Goal: Transaction & Acquisition: Purchase product/service

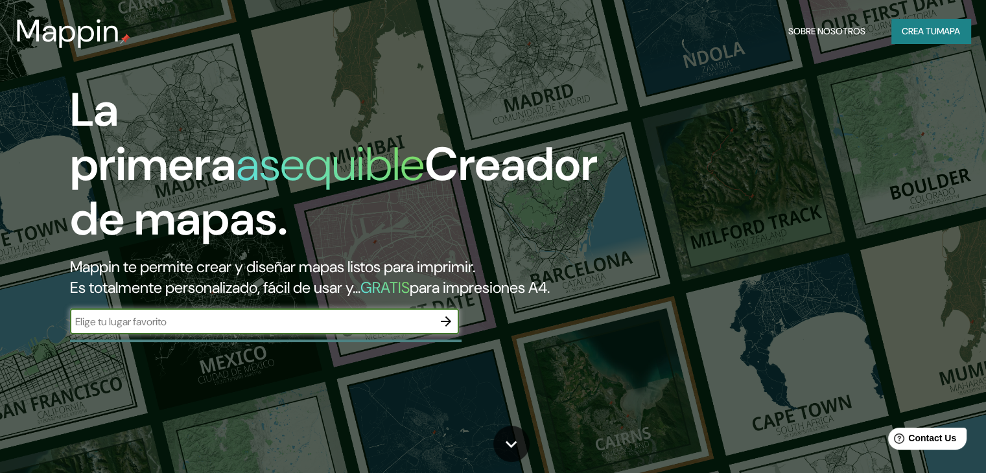
click at [262, 329] on input "text" at bounding box center [251, 321] width 363 height 15
type input "resistencia chaco"
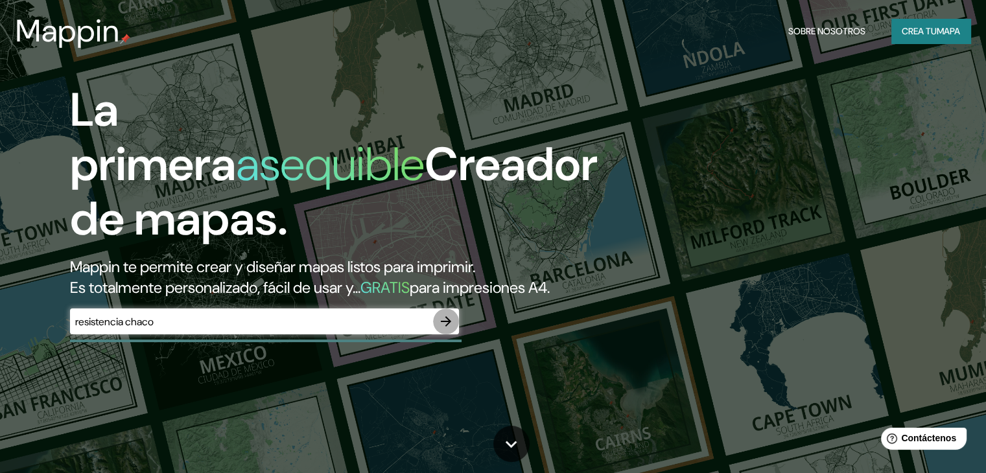
click at [451, 329] on icon "button" at bounding box center [446, 322] width 16 height 16
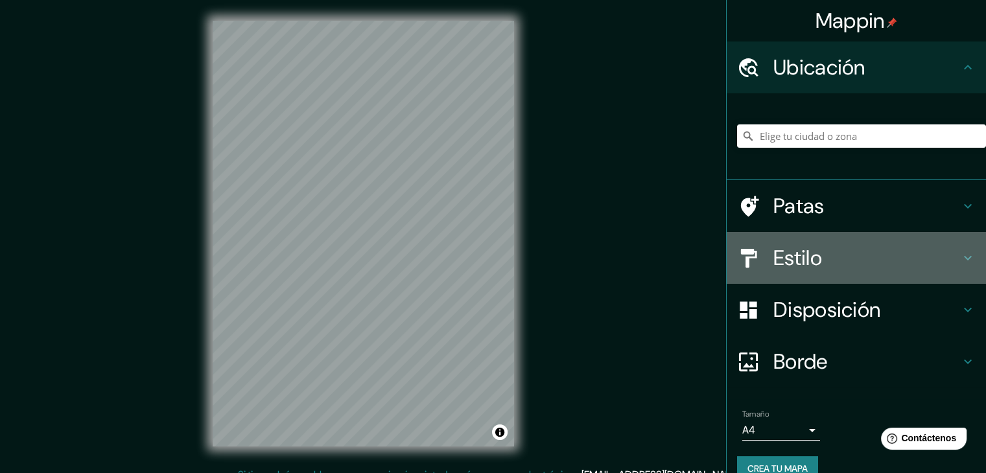
click at [961, 263] on icon at bounding box center [968, 258] width 16 height 16
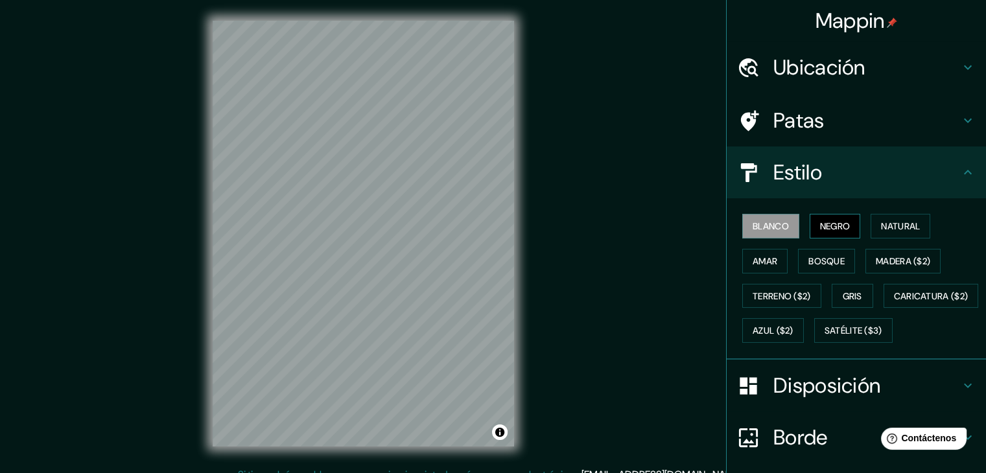
click at [835, 223] on font "Negro" at bounding box center [835, 226] width 30 height 12
click at [895, 230] on font "Natural" at bounding box center [900, 226] width 39 height 12
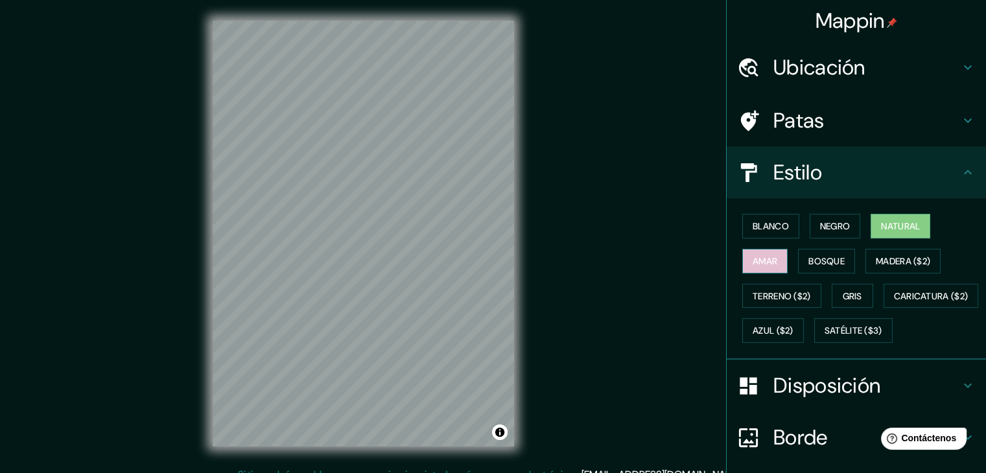
click at [757, 267] on font "Amar" at bounding box center [765, 261] width 25 height 17
click at [808, 265] on font "Bosque" at bounding box center [826, 261] width 36 height 12
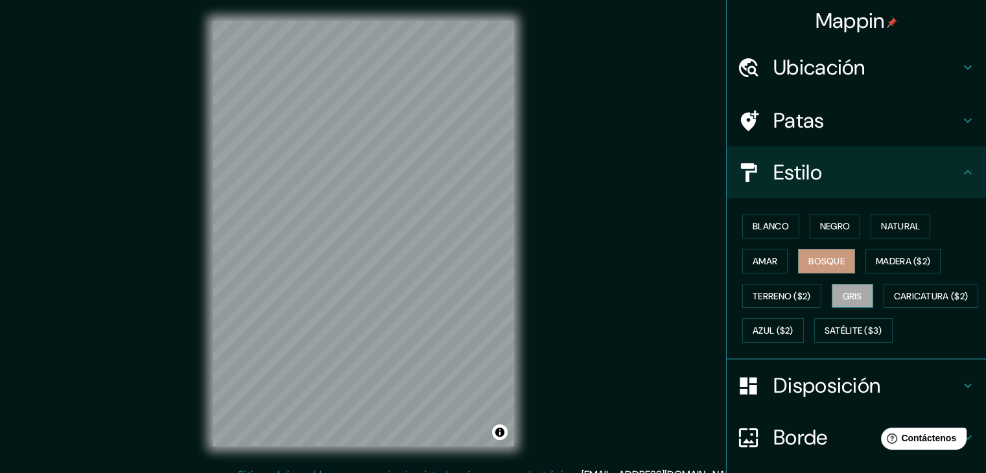
click at [846, 296] on font "Gris" at bounding box center [852, 296] width 19 height 12
click at [881, 230] on font "Natural" at bounding box center [900, 226] width 39 height 12
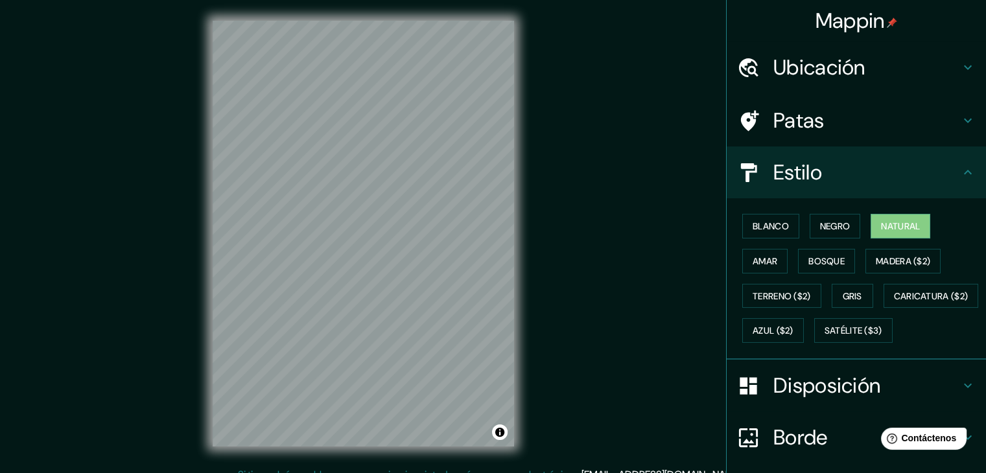
click at [546, 278] on div "Mappin Ubicación Patas Estilo Blanco Negro Natural [PERSON_NAME] ($2) Terreno (…" at bounding box center [493, 244] width 986 height 488
click at [161, 290] on div "Mappin Ubicación Patas Estilo Blanco Negro Natural [PERSON_NAME] ($2) Terreno (…" at bounding box center [493, 244] width 986 height 488
click at [301, 455] on div "© Mapbox © OpenStreetMap Improve this map" at bounding box center [363, 233] width 343 height 467
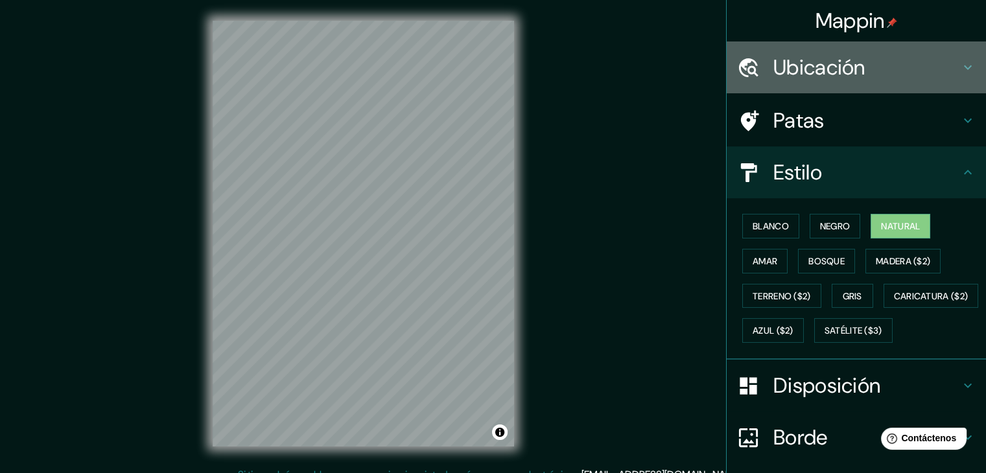
click at [949, 71] on h4 "Ubicación" at bounding box center [866, 67] width 187 height 26
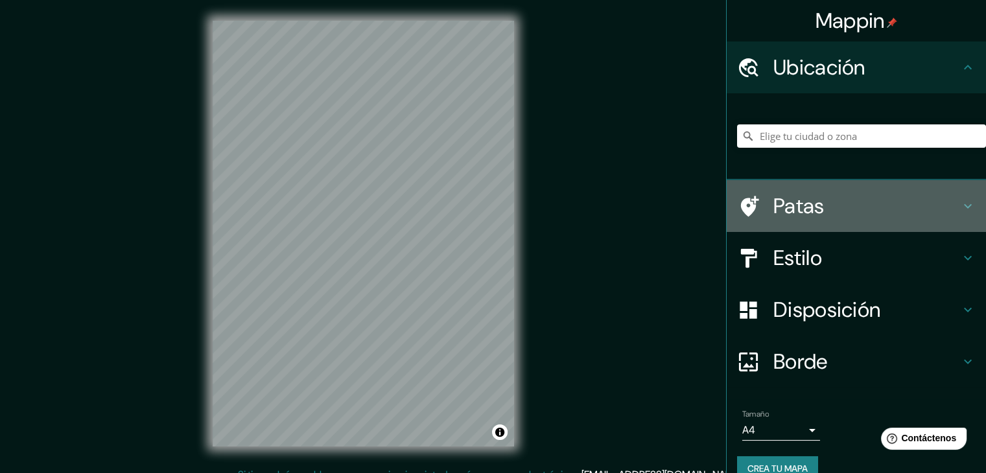
click at [960, 207] on icon at bounding box center [968, 206] width 16 height 16
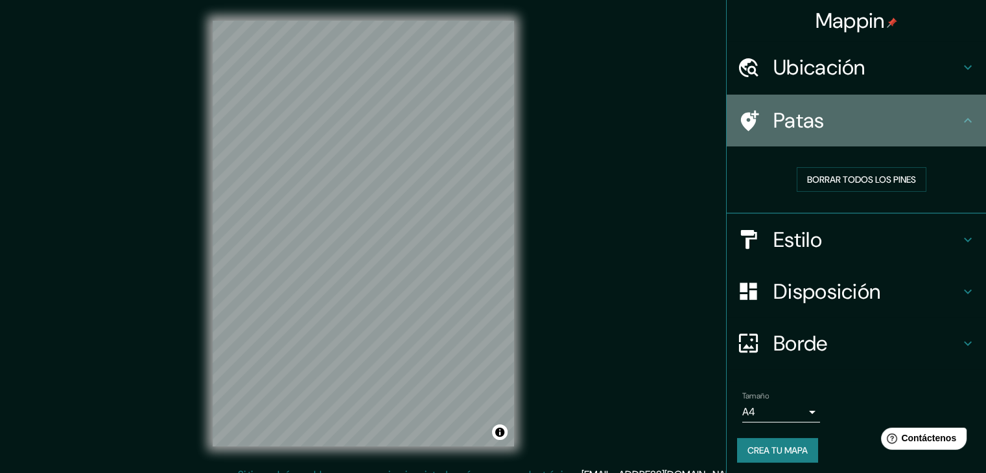
click at [957, 128] on div "Patas" at bounding box center [856, 121] width 259 height 52
click at [960, 122] on icon at bounding box center [968, 121] width 16 height 16
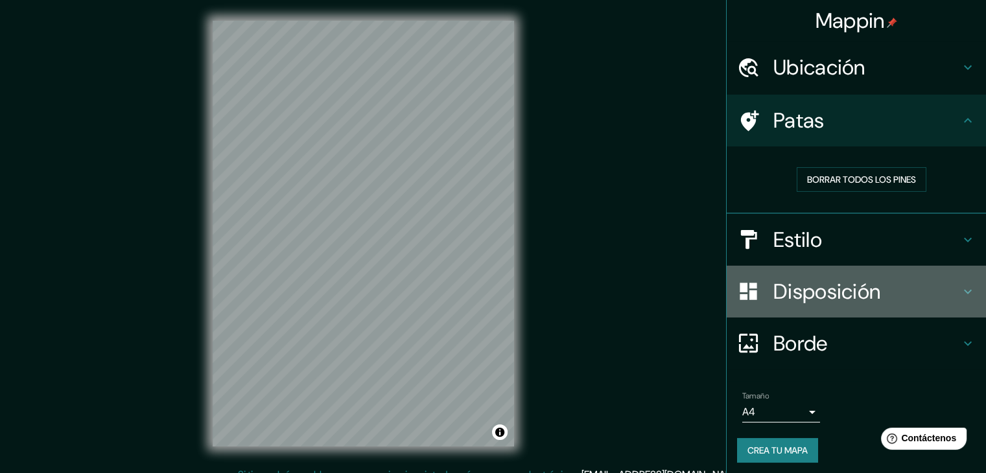
click at [964, 292] on icon at bounding box center [968, 291] width 8 height 5
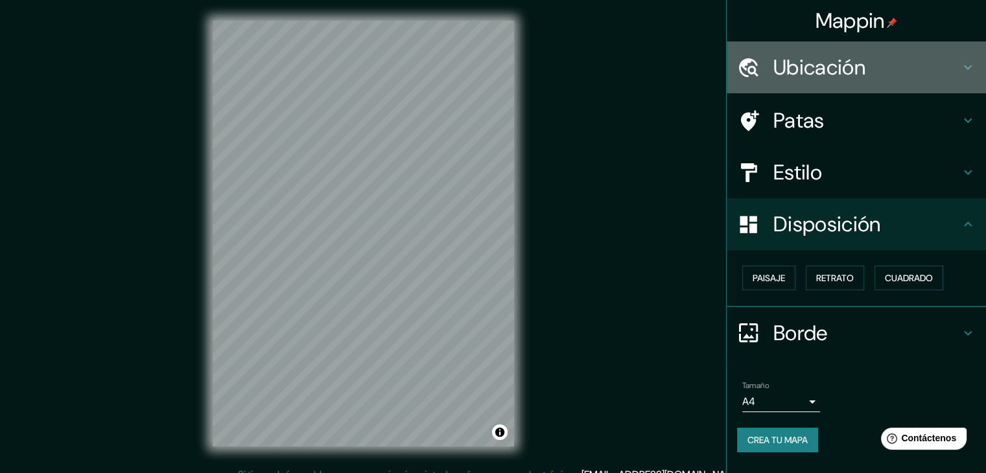
click at [937, 67] on h4 "Ubicación" at bounding box center [866, 67] width 187 height 26
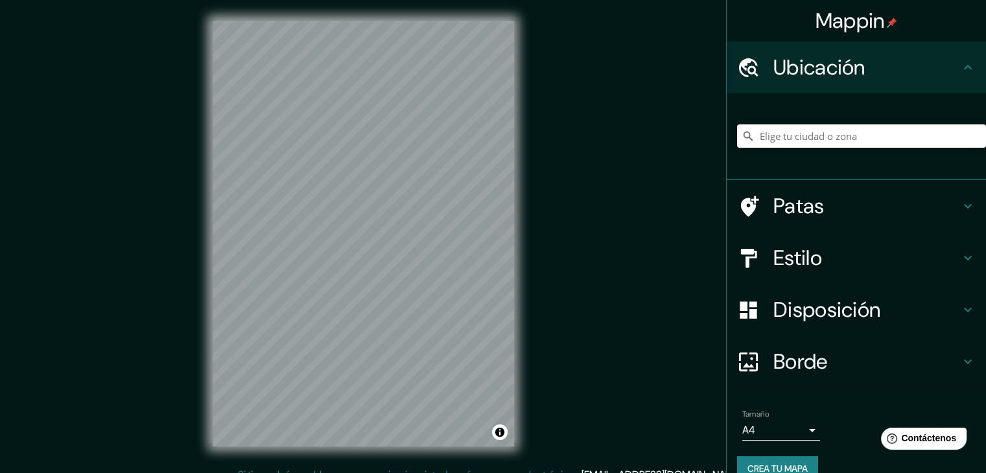
click at [837, 138] on input "Elige tu ciudad o zona" at bounding box center [861, 135] width 249 height 23
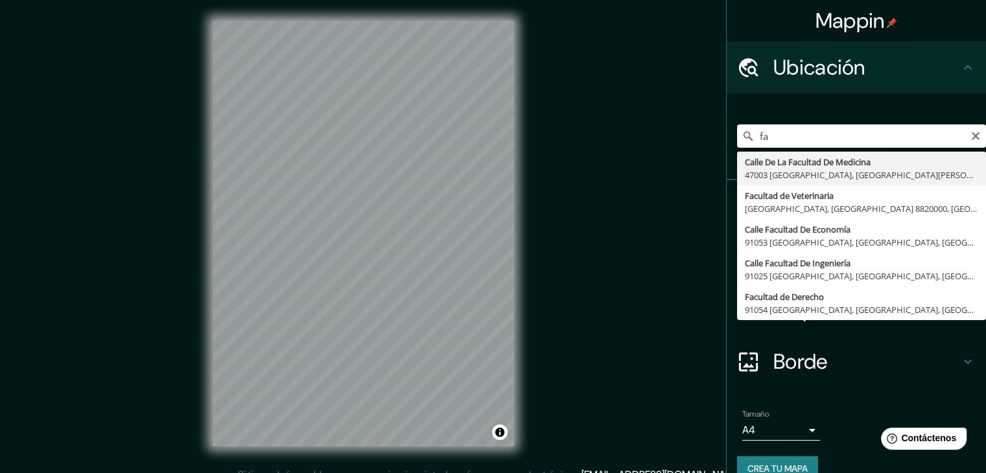
type input "f"
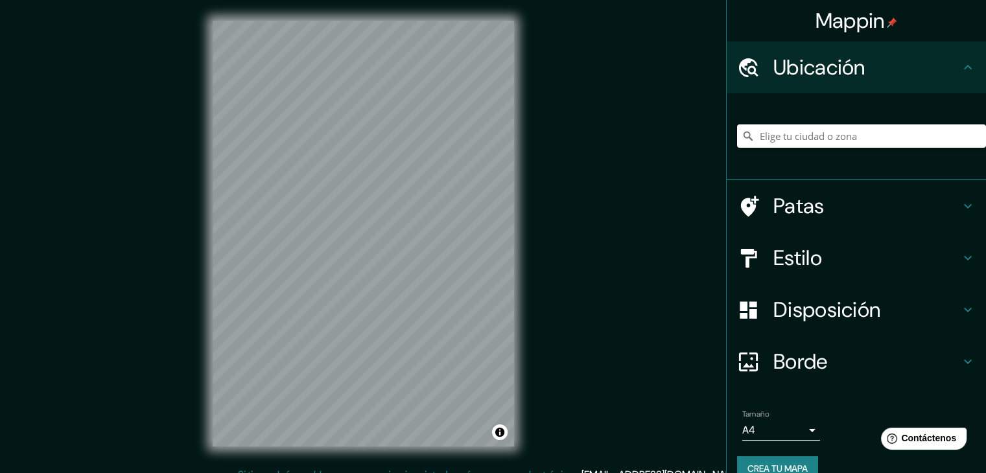
paste input "Toledo y [PERSON_NAME]"
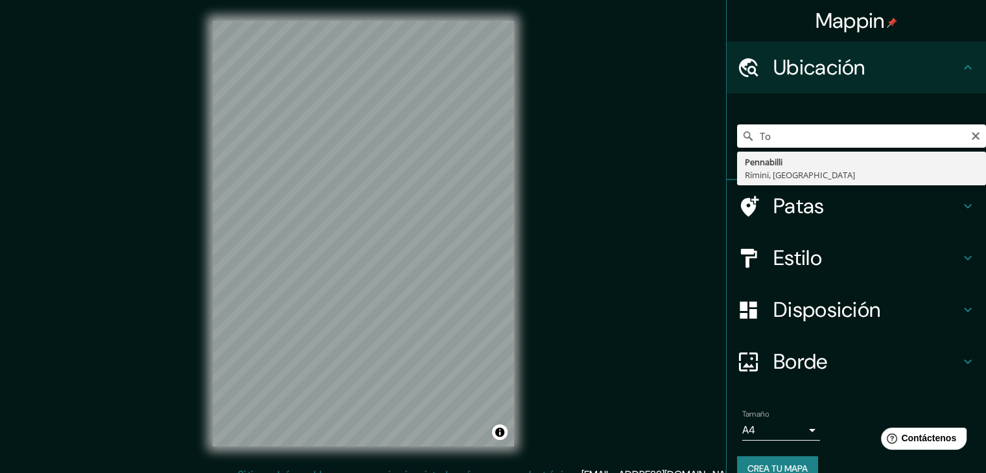
type input "T"
type input "facultad de arquitectura y urbanismo [GEOGRAPHIC_DATA]"
click at [971, 133] on icon "Claro" at bounding box center [976, 136] width 10 height 10
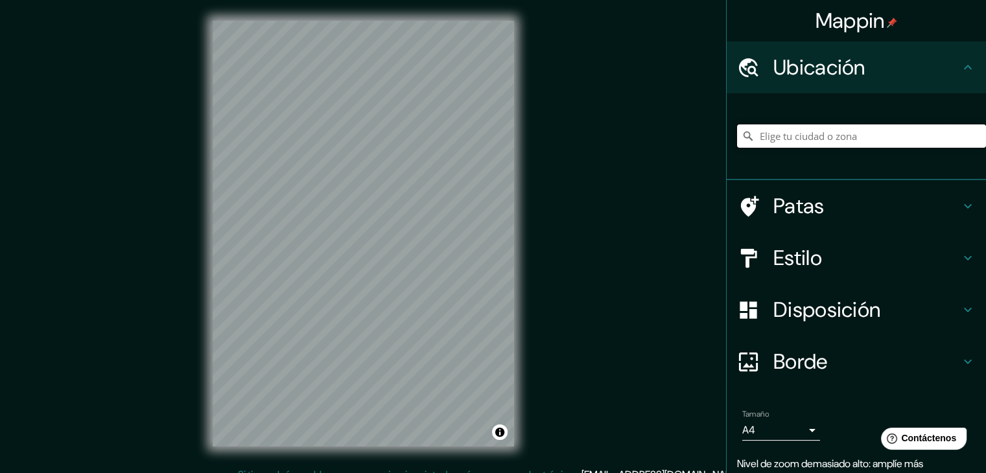
click at [816, 142] on input "Elige tu ciudad o zona" at bounding box center [861, 135] width 249 height 23
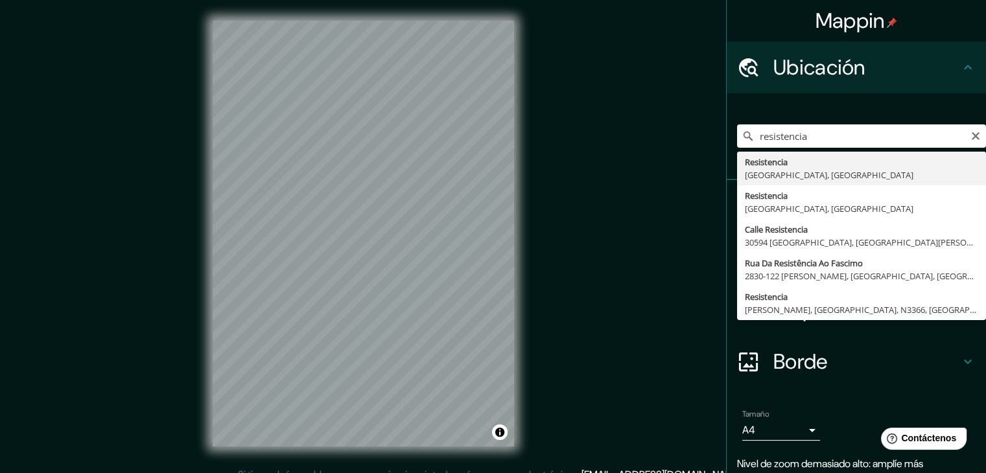
type input "Resistencia, [GEOGRAPHIC_DATA], [GEOGRAPHIC_DATA]"
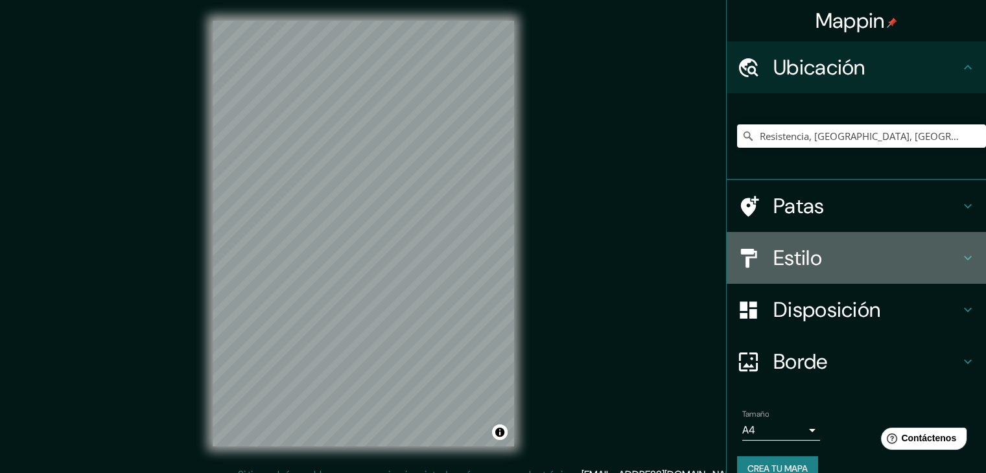
click at [826, 265] on h4 "Estilo" at bounding box center [866, 258] width 187 height 26
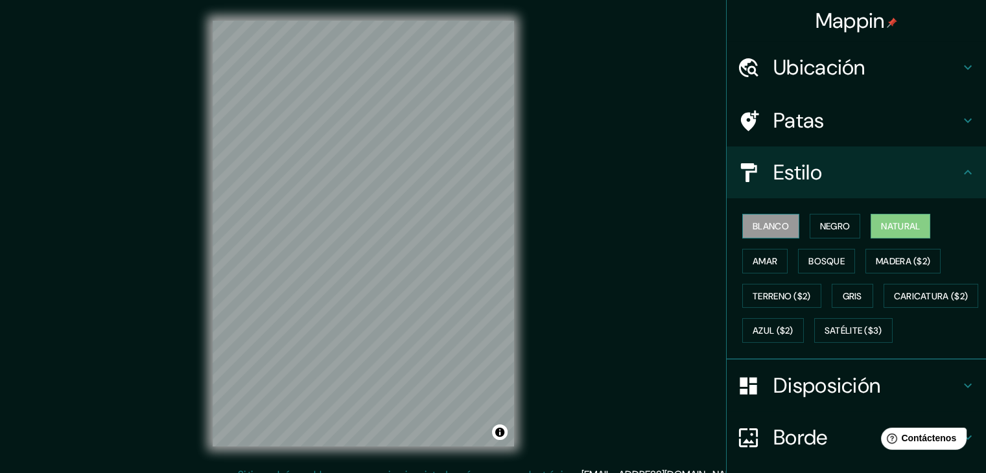
click at [769, 224] on font "Blanco" at bounding box center [771, 226] width 36 height 12
click at [830, 223] on font "Negro" at bounding box center [835, 226] width 30 height 12
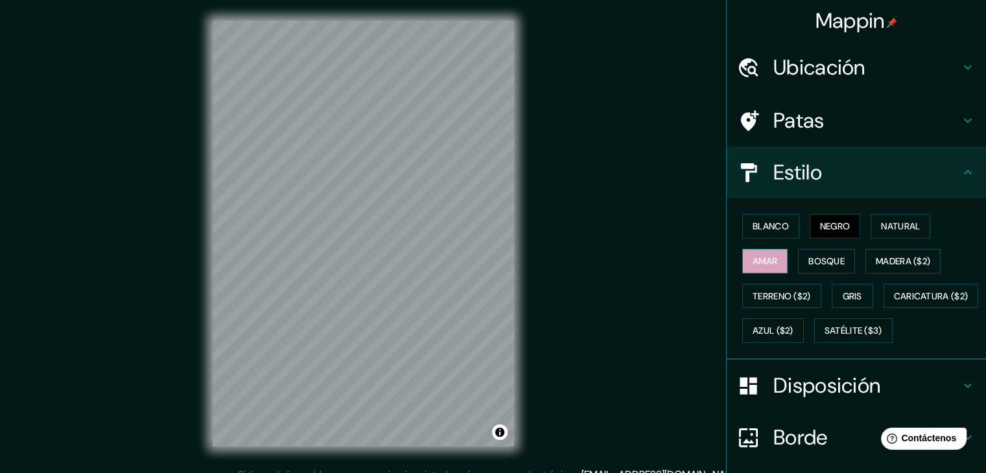
click at [770, 259] on button "Amar" at bounding box center [764, 261] width 45 height 25
click at [816, 258] on font "Bosque" at bounding box center [826, 261] width 36 height 12
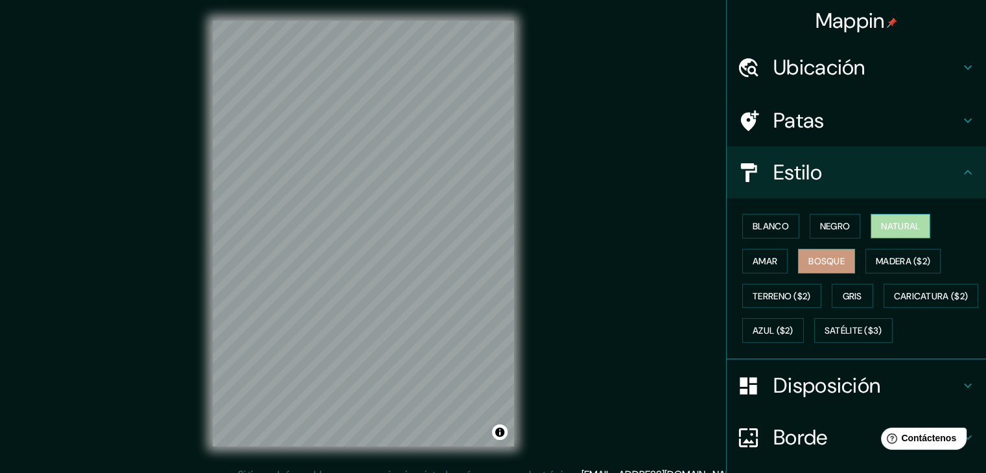
click at [907, 224] on font "Natural" at bounding box center [900, 226] width 39 height 12
click at [851, 300] on font "Gris" at bounding box center [852, 296] width 19 height 12
click at [882, 216] on button "Natural" at bounding box center [901, 226] width 60 height 25
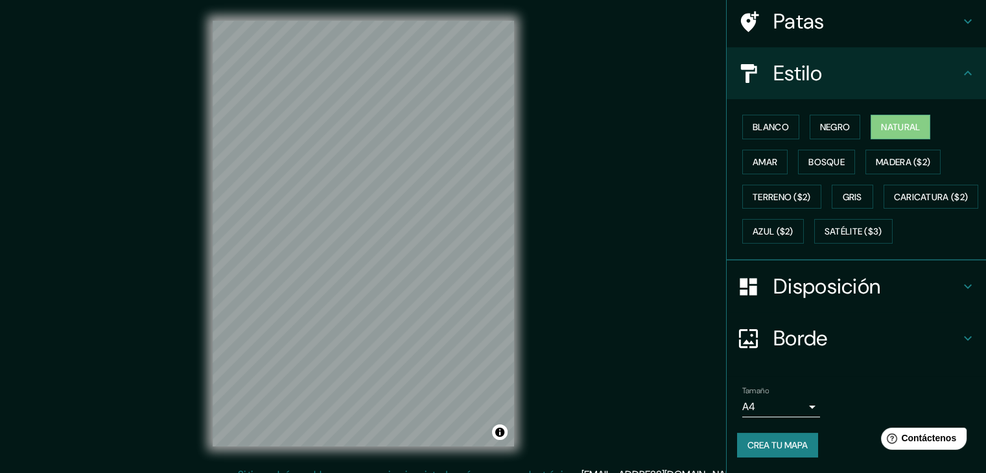
scroll to position [15, 0]
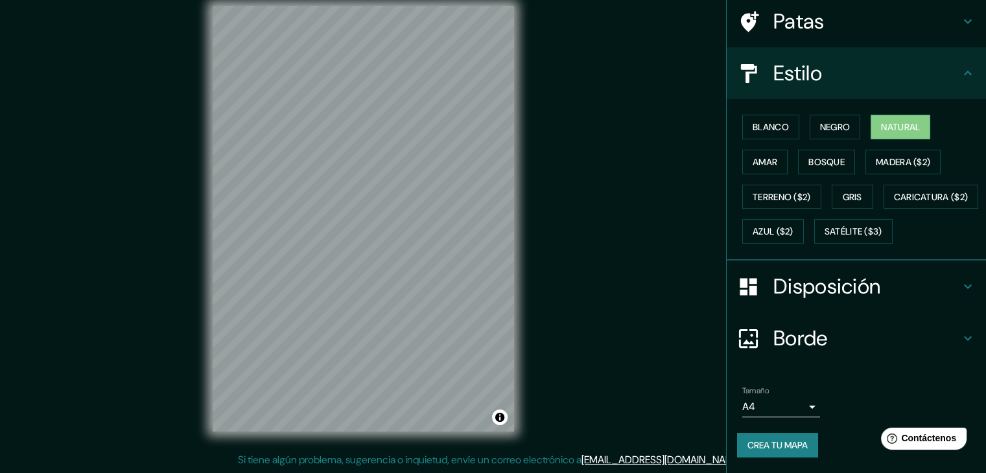
click at [932, 287] on h4 "Disposición" at bounding box center [866, 287] width 187 height 26
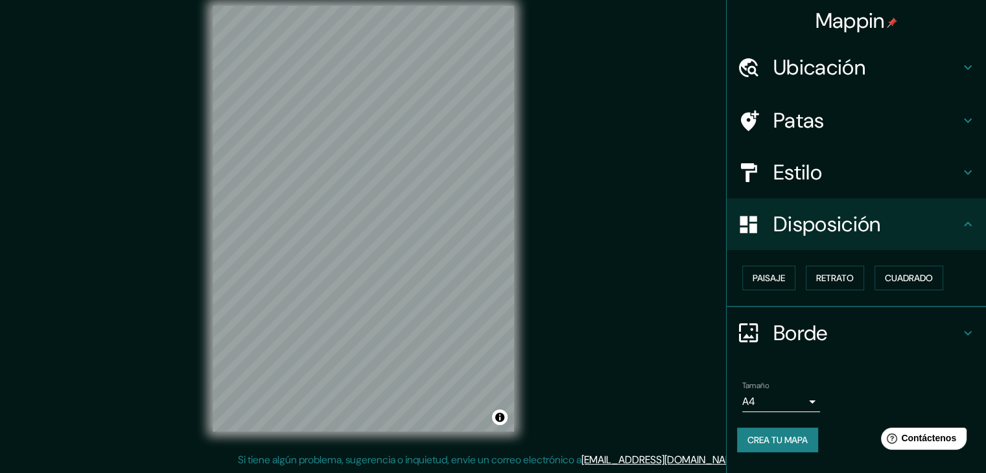
scroll to position [0, 0]
click at [788, 281] on button "Paisaje" at bounding box center [768, 278] width 53 height 25
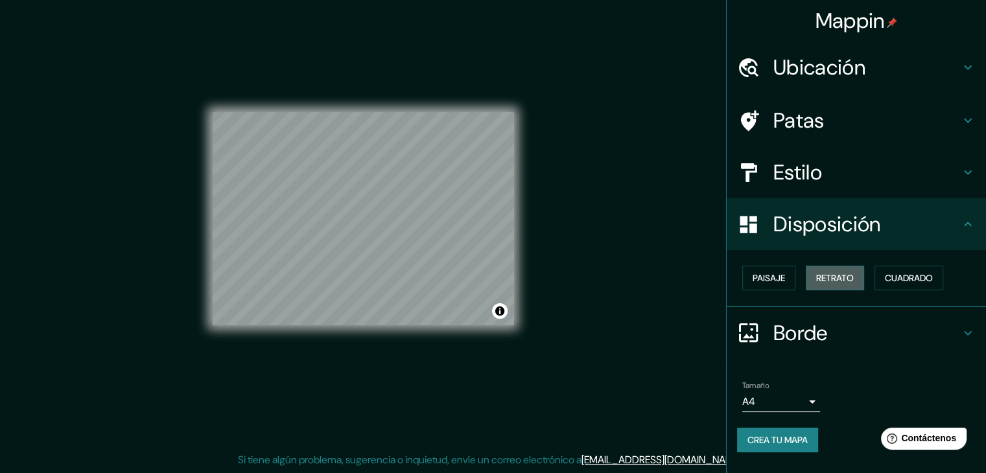
click at [826, 277] on font "Retrato" at bounding box center [835, 278] width 38 height 12
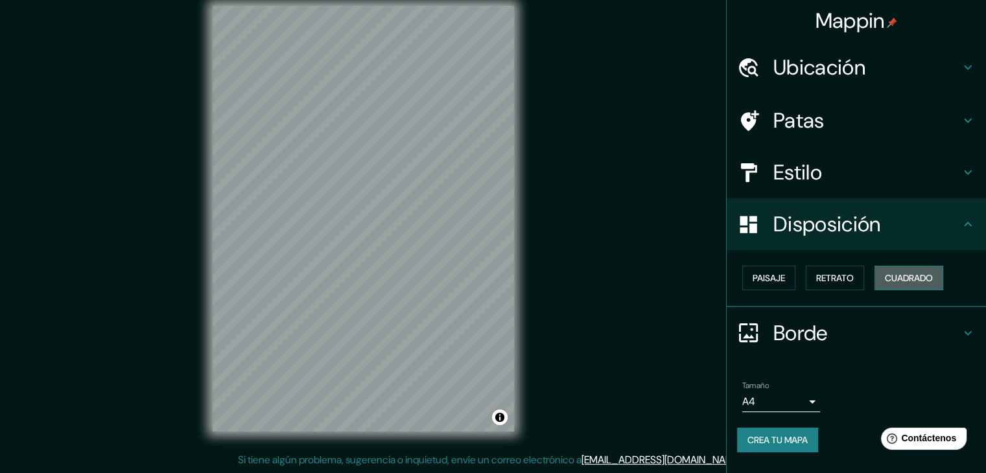
click at [896, 276] on font "Cuadrado" at bounding box center [909, 278] width 48 height 12
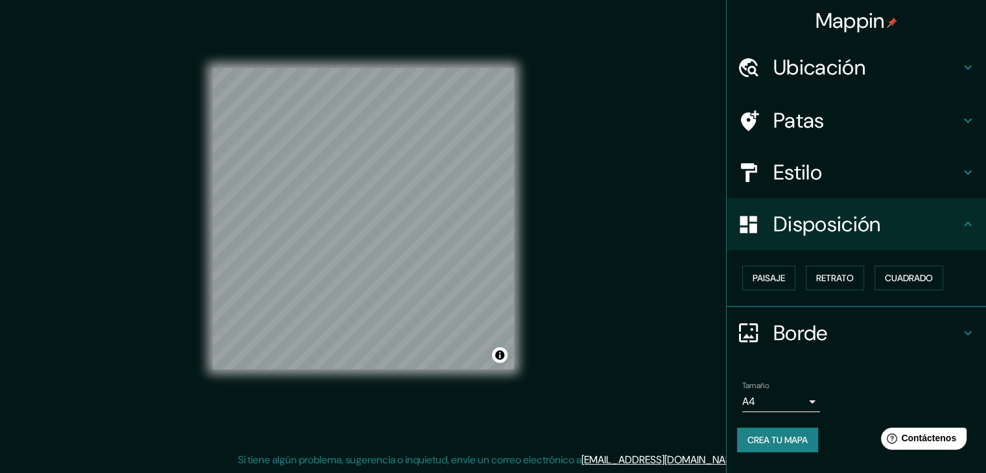
click at [958, 326] on h4 "Borde" at bounding box center [866, 333] width 187 height 26
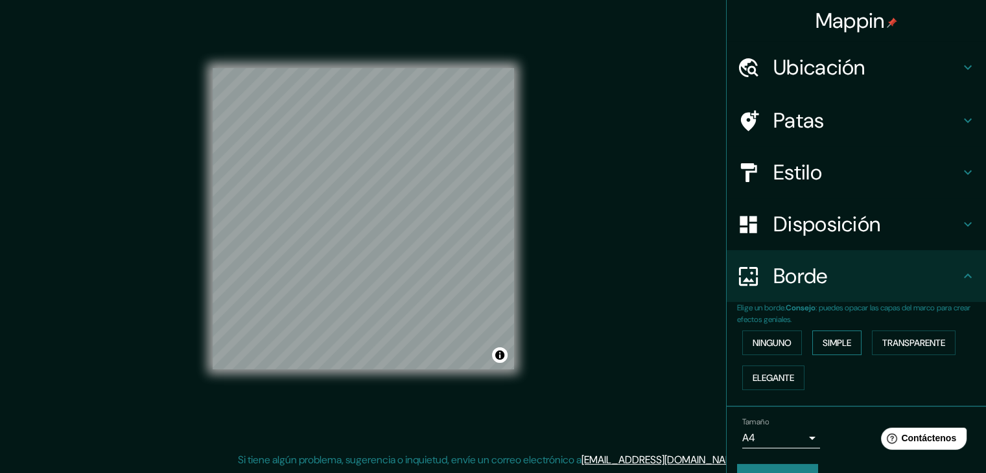
click at [826, 337] on font "Simple" at bounding box center [837, 343] width 29 height 12
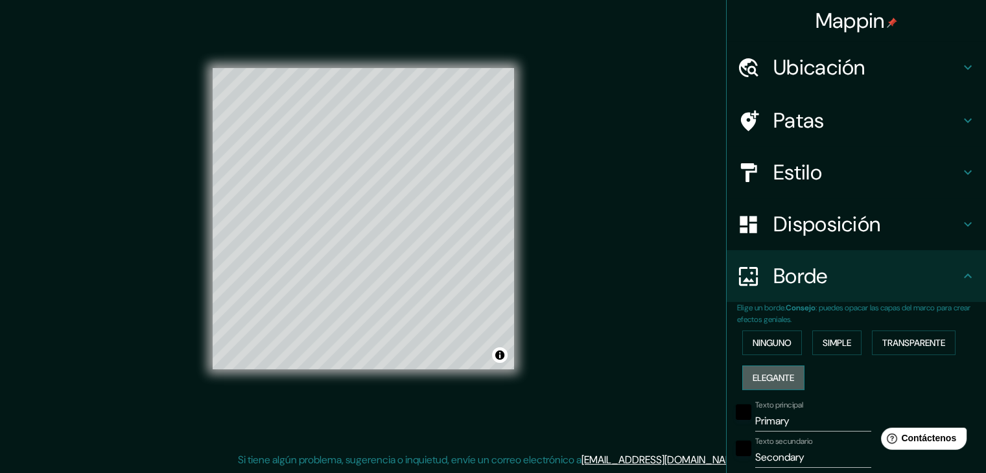
click at [774, 374] on font "Elegante" at bounding box center [773, 378] width 41 height 12
click at [838, 342] on font "Simple" at bounding box center [837, 343] width 29 height 12
click at [896, 340] on font "Transparente" at bounding box center [913, 343] width 63 height 12
click at [768, 345] on font "Ninguno" at bounding box center [772, 343] width 39 height 12
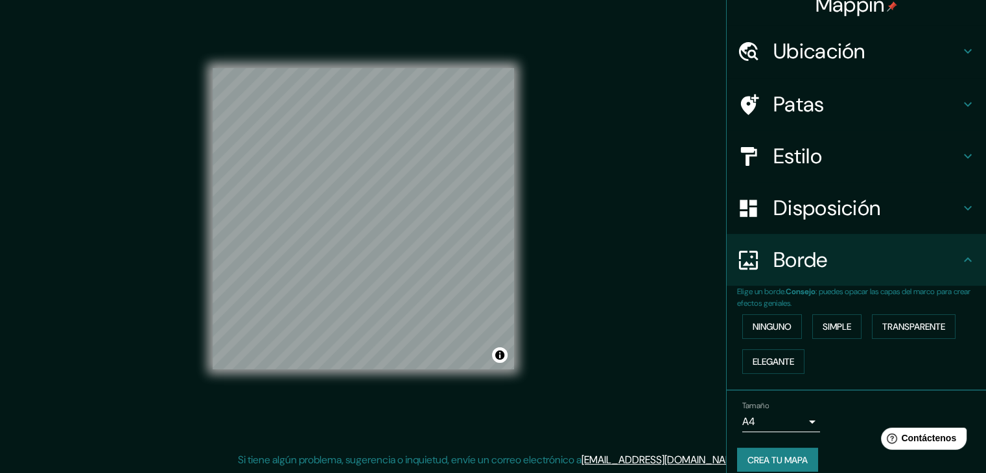
scroll to position [29, 0]
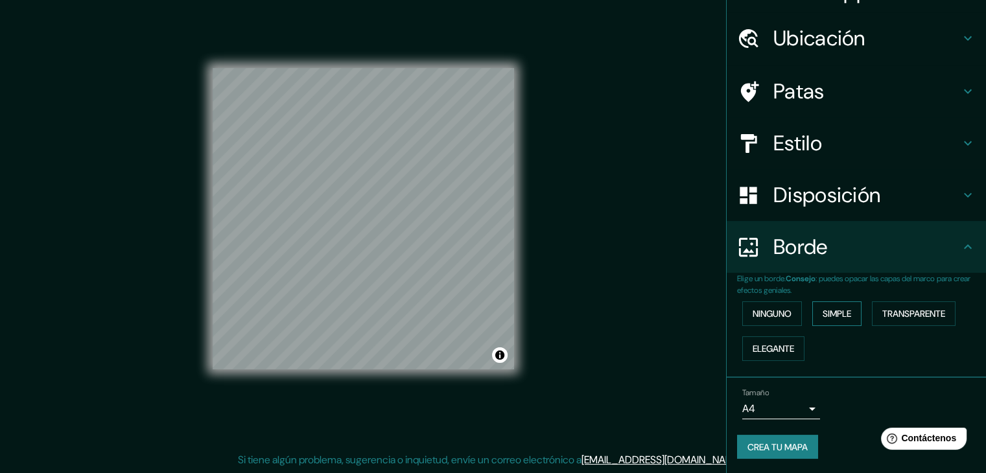
click at [832, 316] on font "Simple" at bounding box center [837, 314] width 29 height 12
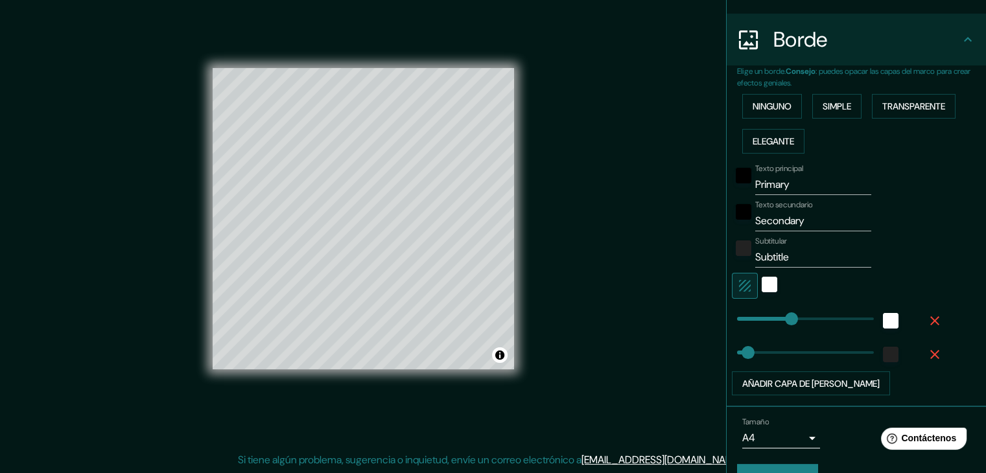
scroll to position [266, 0]
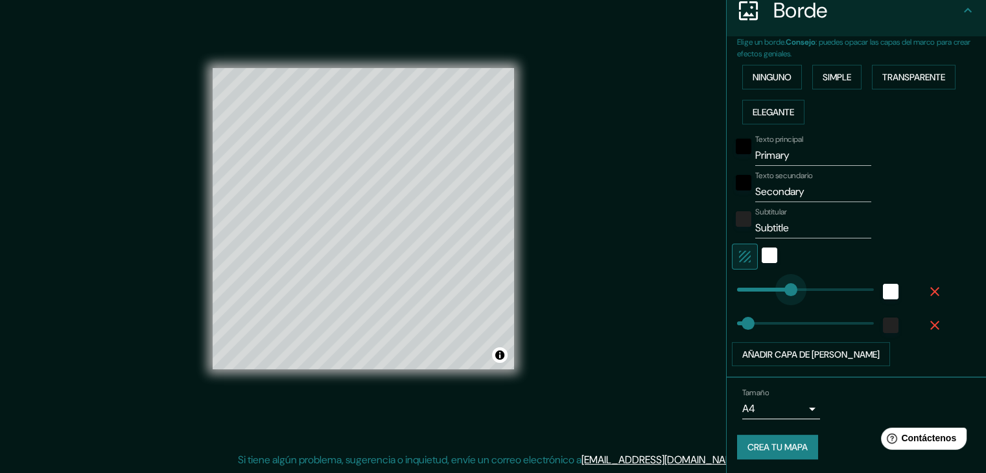
type input "200"
drag, startPoint x: 781, startPoint y: 288, endPoint x: 786, endPoint y: 295, distance: 8.5
type input "219"
drag, startPoint x: 738, startPoint y: 323, endPoint x: 792, endPoint y: 315, distance: 53.7
type input "0"
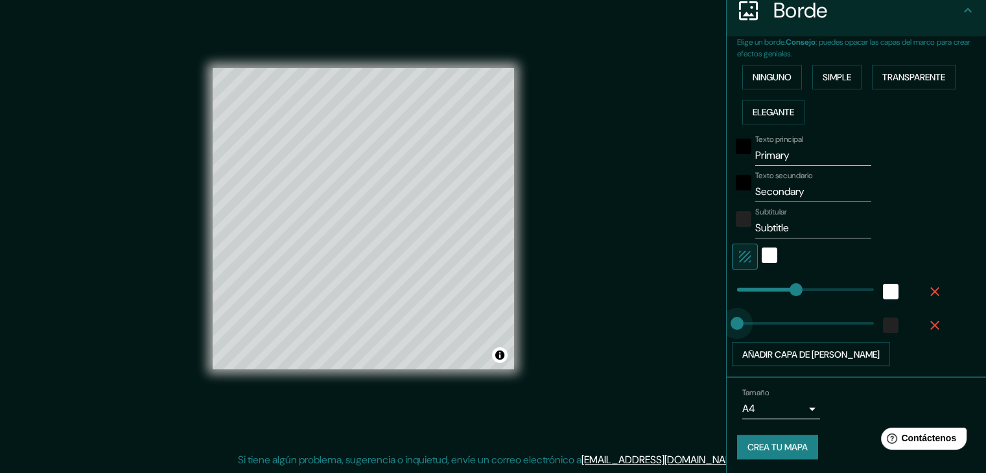
drag, startPoint x: 768, startPoint y: 325, endPoint x: 701, endPoint y: 331, distance: 67.7
type input "14"
drag, startPoint x: 782, startPoint y: 289, endPoint x: 729, endPoint y: 298, distance: 53.9
type input "34"
type input "0"
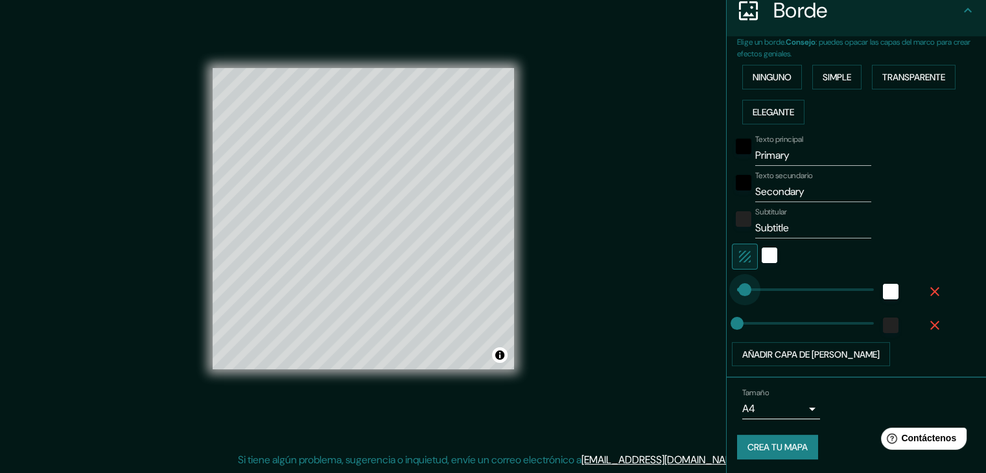
drag, startPoint x: 735, startPoint y: 290, endPoint x: 725, endPoint y: 294, distance: 10.5
click at [762, 258] on div "blanco" at bounding box center [770, 256] width 16 height 16
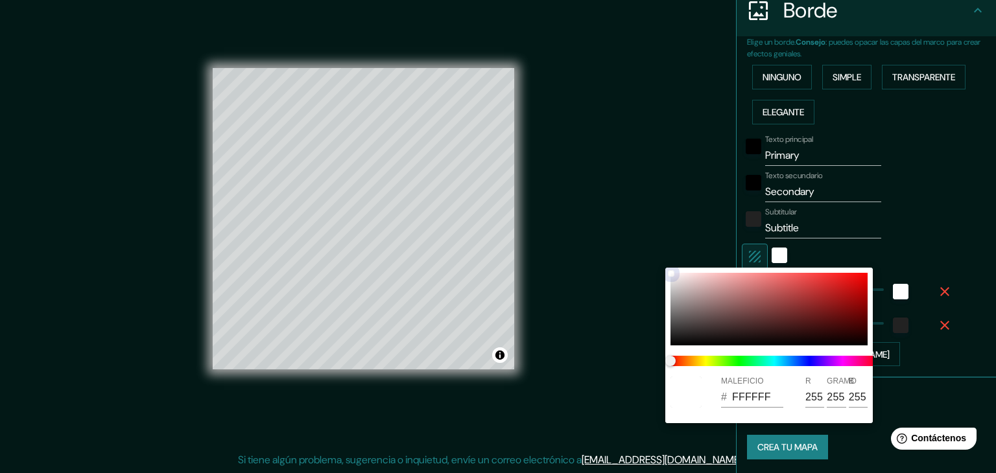
click at [816, 289] on div at bounding box center [768, 309] width 197 height 73
type input "C83434"
type input "200"
type input "52"
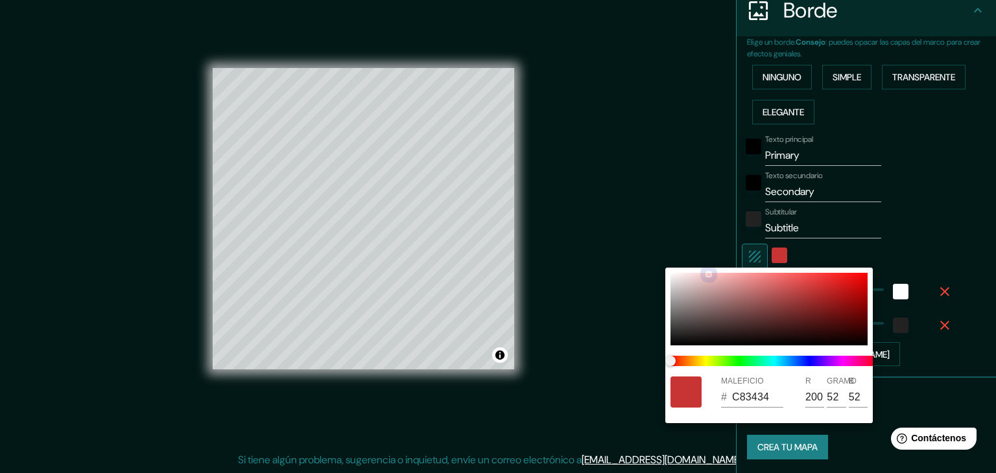
type input "FDCDCD"
type input "253"
type input "205"
type input "F6DFDF"
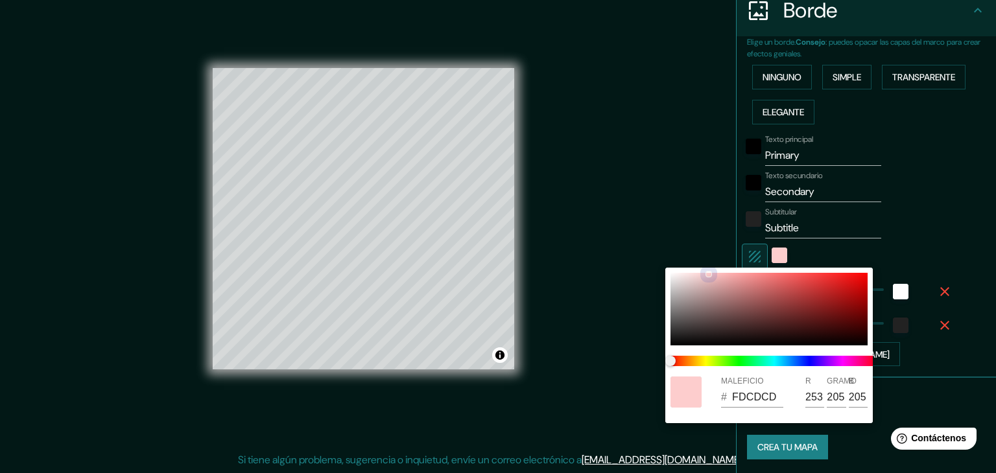
type input "246"
type input "223"
type input "F6EAEA"
type input "234"
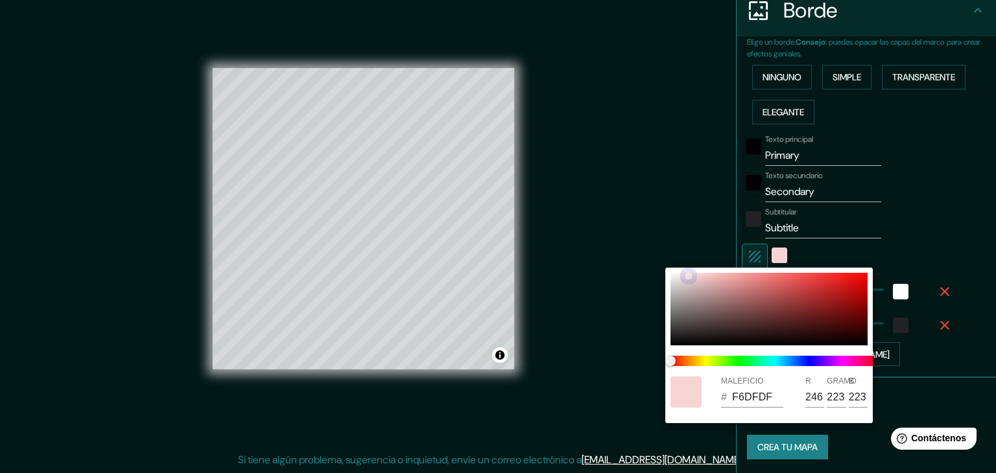
type input "234"
type input "F4EEEE"
type input "244"
type input "238"
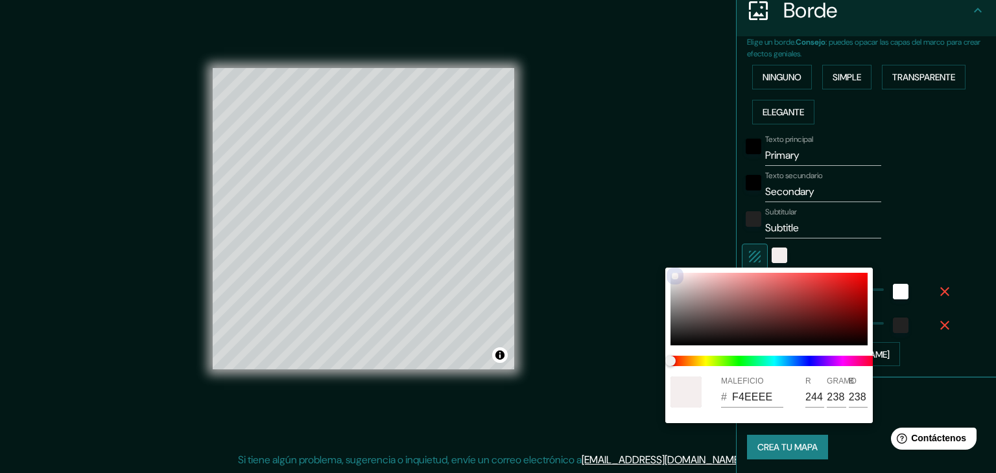
drag, startPoint x: 816, startPoint y: 290, endPoint x: 661, endPoint y: 276, distance: 156.3
click at [661, 276] on div "MALEFICIO # F4EEEE R 244 GRAMO 238 B 238" at bounding box center [498, 236] width 996 height 473
type input "F2EAEA"
type input "242"
type input "234"
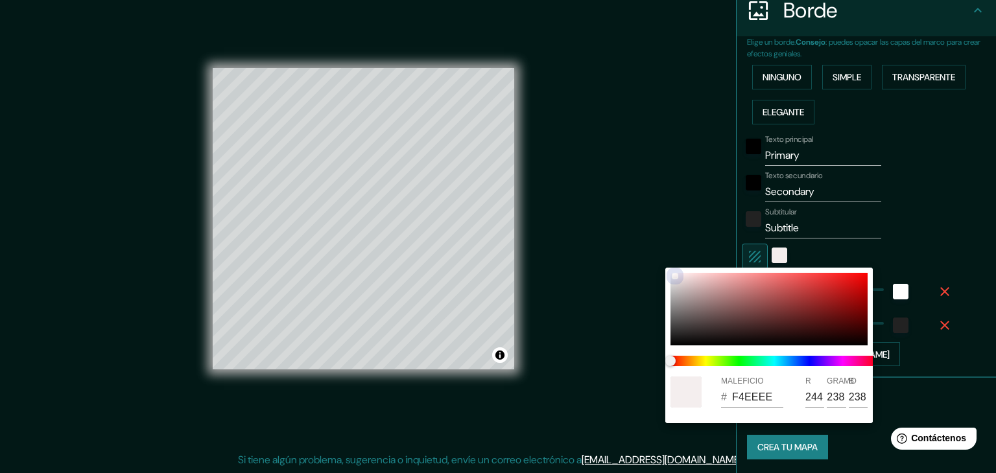
type input "234"
drag, startPoint x: 676, startPoint y: 277, endPoint x: 669, endPoint y: 262, distance: 17.1
click at [669, 262] on div "MALEFICIO # F2EAEA R 242 GRAMO 234 B 234" at bounding box center [498, 236] width 996 height 473
type input "F9F5F5"
type input "249"
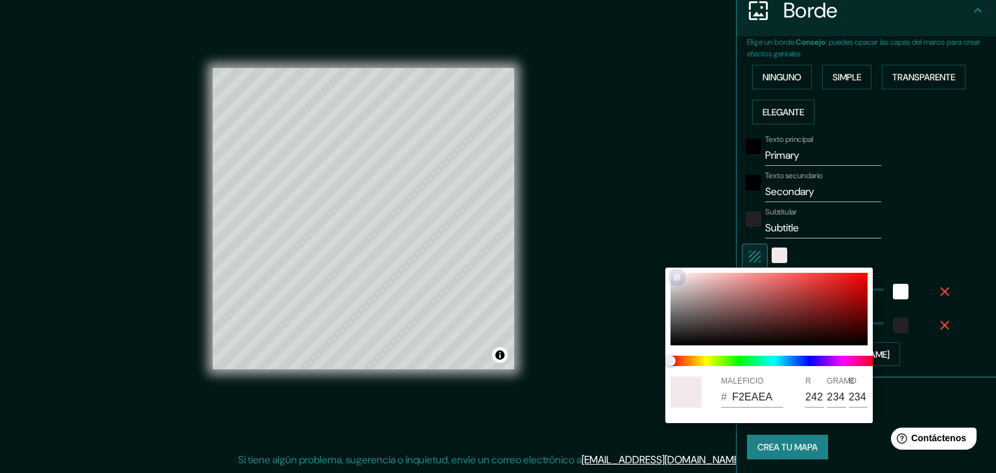
type input "245"
drag, startPoint x: 679, startPoint y: 276, endPoint x: 660, endPoint y: 270, distance: 20.1
click at [660, 270] on div "MALEFICIO # F9F5F5 R 249 GRAMO 245 B 245" at bounding box center [498, 236] width 996 height 473
click at [808, 253] on div at bounding box center [498, 236] width 996 height 473
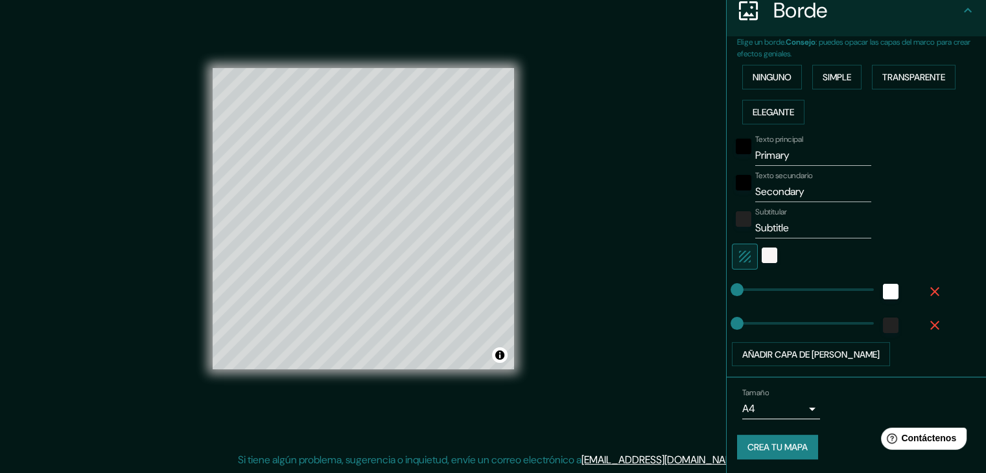
click at [791, 152] on input "Primary" at bounding box center [813, 155] width 116 height 21
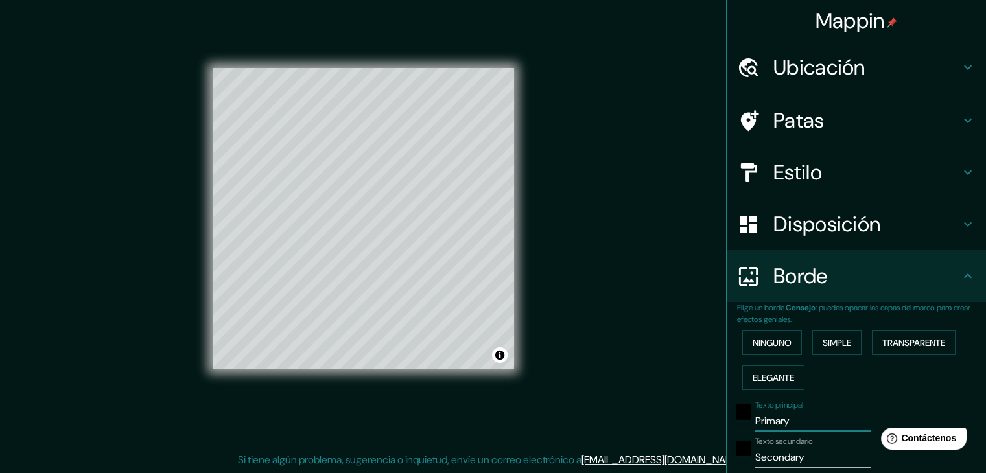
scroll to position [0, 0]
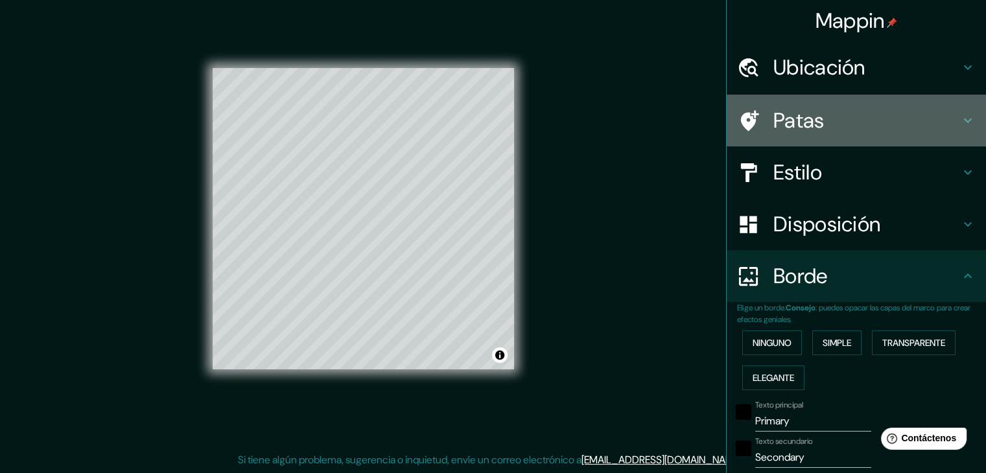
click at [963, 117] on icon at bounding box center [968, 121] width 16 height 16
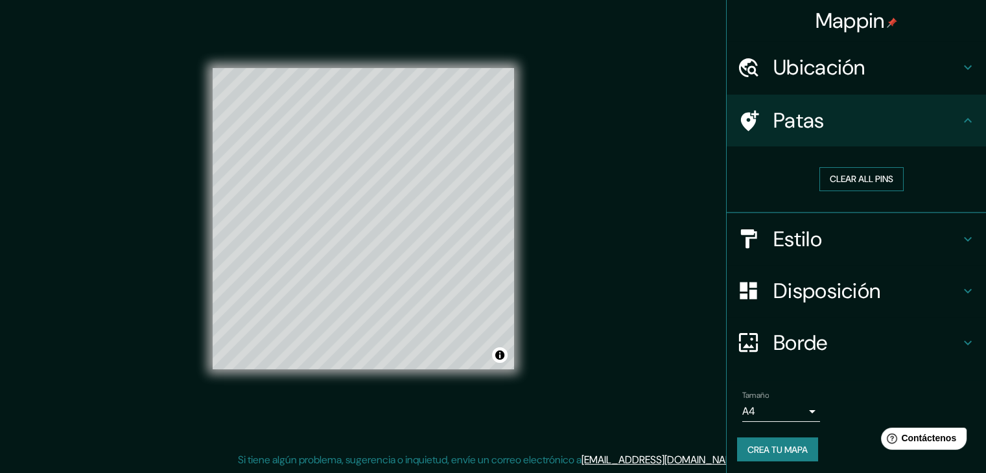
click at [869, 178] on button "Clear all pins" at bounding box center [861, 179] width 84 height 24
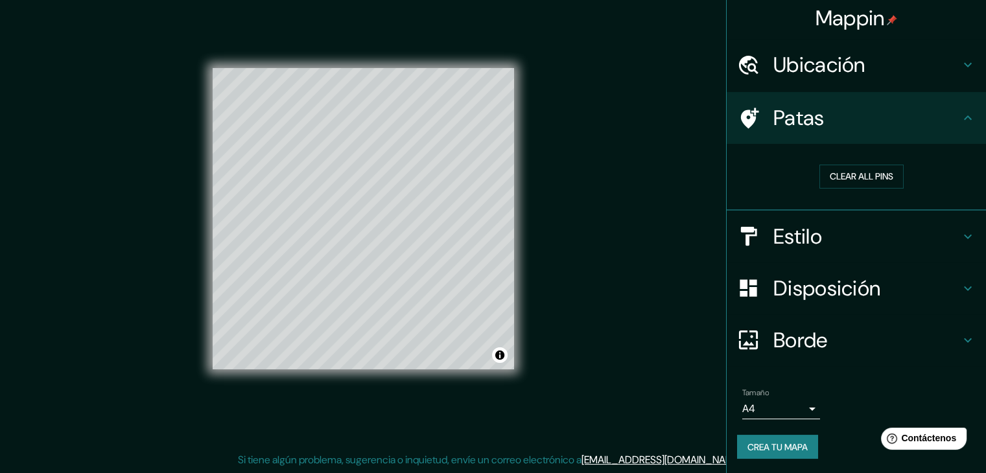
click at [960, 333] on icon at bounding box center [968, 341] width 16 height 16
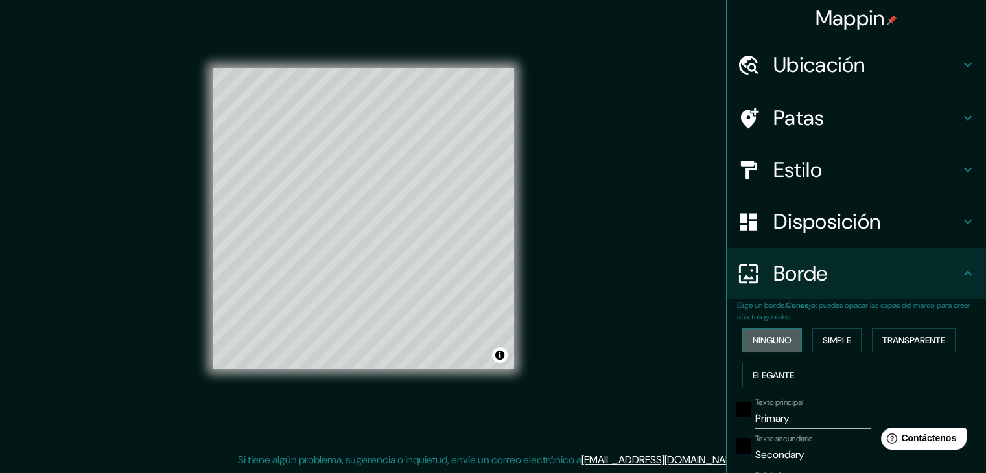
click at [783, 340] on font "Ninguno" at bounding box center [772, 341] width 39 height 12
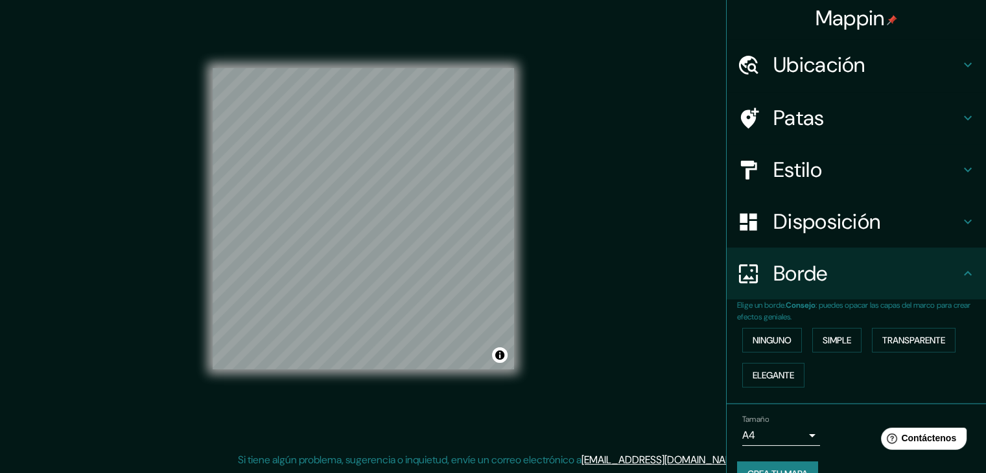
click at [931, 108] on h4 "Patas" at bounding box center [866, 118] width 187 height 26
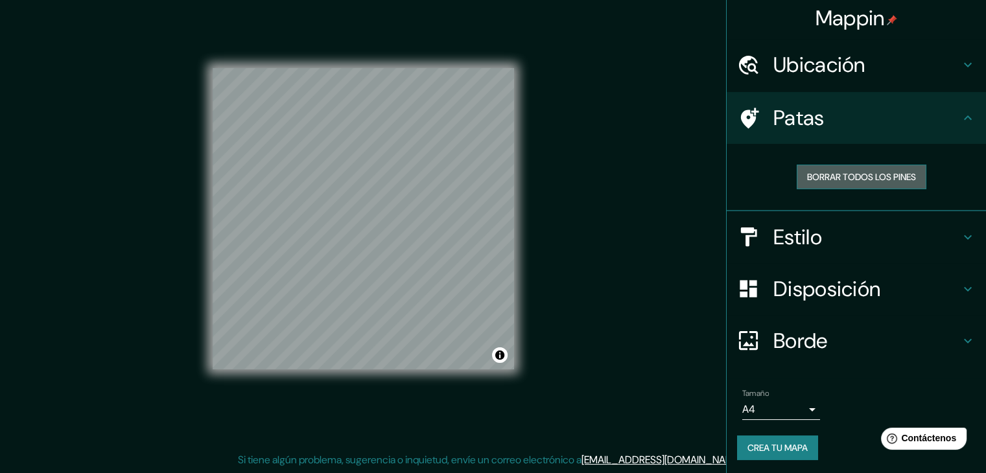
click at [837, 177] on font "Borrar todos los pines" at bounding box center [861, 177] width 109 height 12
drag, startPoint x: 292, startPoint y: 209, endPoint x: 335, endPoint y: 214, distance: 43.1
click at [335, 214] on div at bounding box center [334, 215] width 10 height 10
drag, startPoint x: 862, startPoint y: 170, endPoint x: 858, endPoint y: 180, distance: 10.5
click at [862, 171] on font "Borrar todos los pines" at bounding box center [861, 177] width 109 height 12
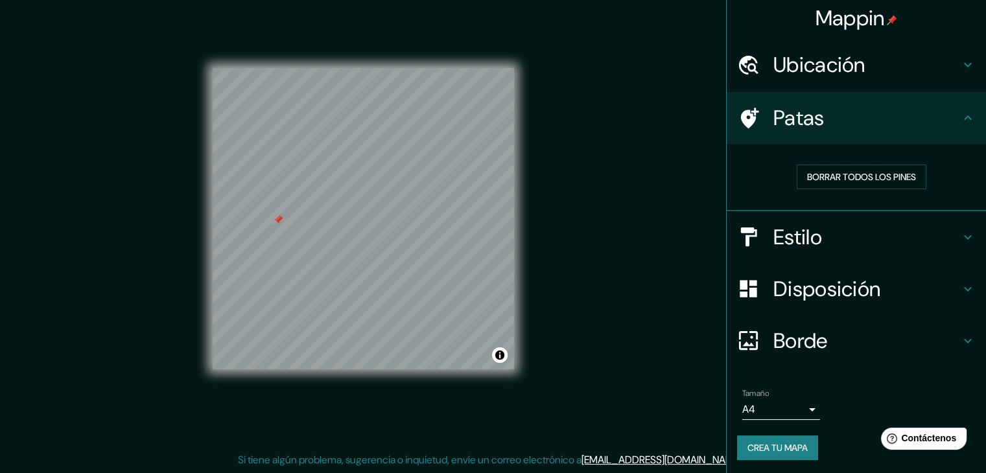
scroll to position [3, 0]
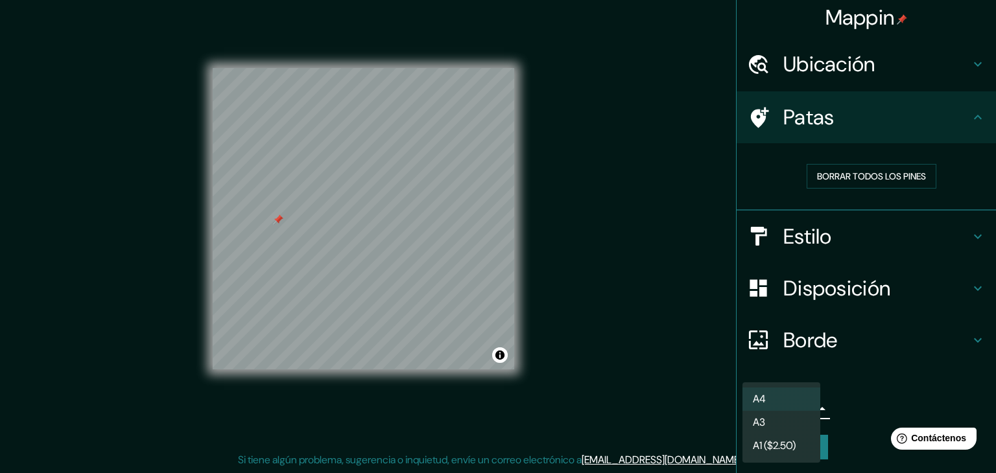
click at [796, 403] on body "Mappin Ubicación Resistencia, [GEOGRAPHIC_DATA], [GEOGRAPHIC_DATA] Patas Borrar…" at bounding box center [498, 221] width 996 height 473
click at [795, 403] on li "A4" at bounding box center [781, 400] width 78 height 24
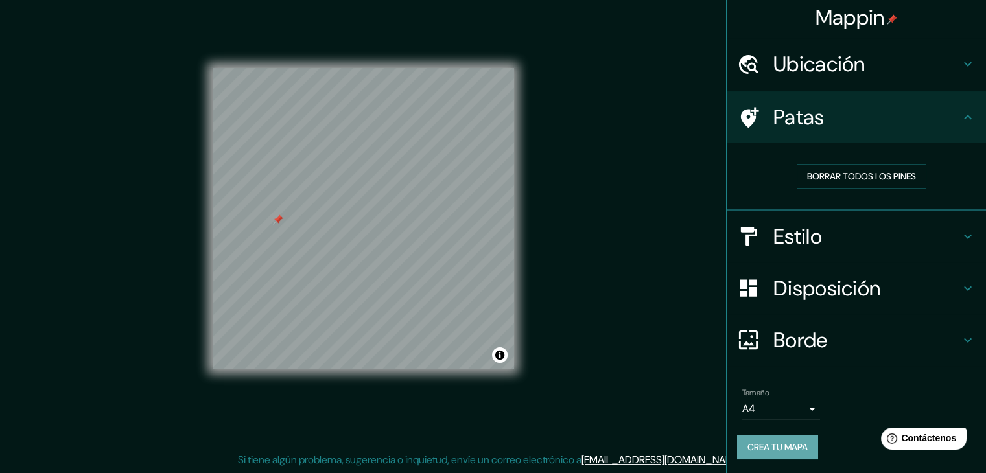
click at [773, 442] on font "Crea tu mapa" at bounding box center [778, 448] width 60 height 12
click at [762, 443] on font "Crea tu mapa" at bounding box center [778, 448] width 60 height 12
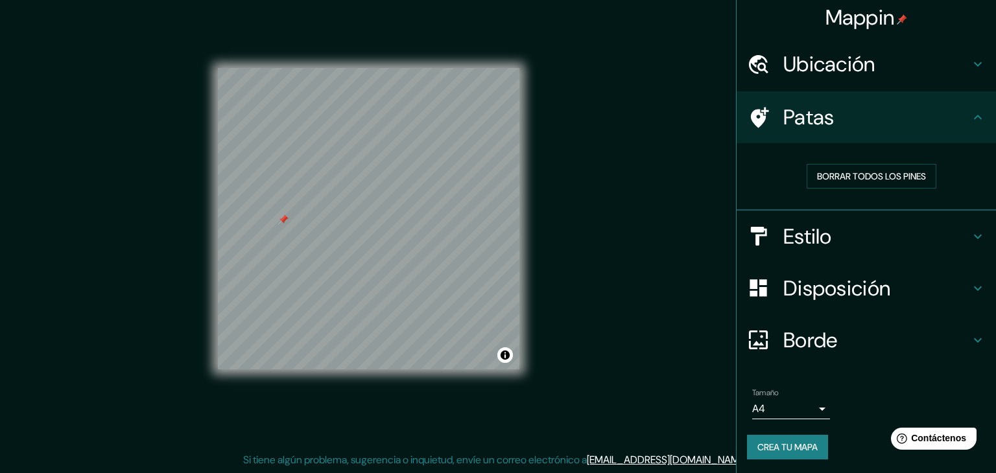
click at [797, 410] on body "Mappin Ubicación Resistencia, [GEOGRAPHIC_DATA], [GEOGRAPHIC_DATA] Patas Borrar…" at bounding box center [498, 221] width 996 height 473
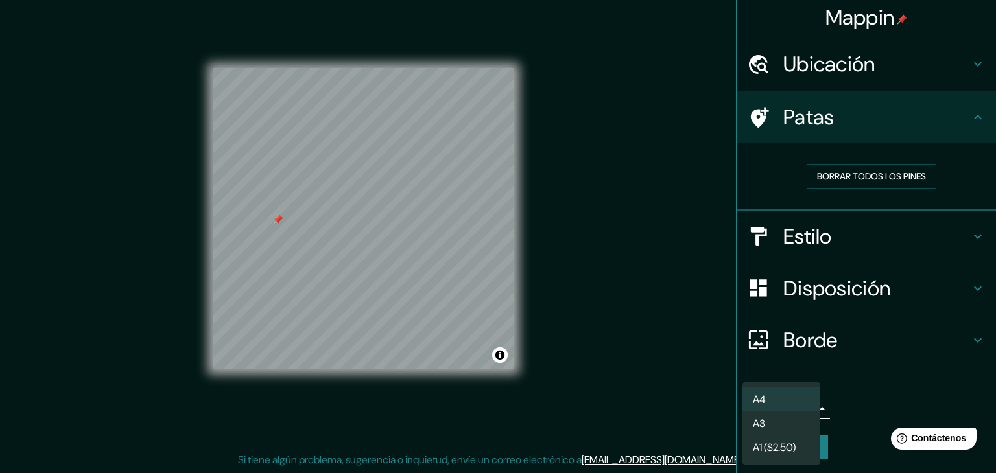
click at [775, 425] on li "A3" at bounding box center [781, 424] width 78 height 24
click at [799, 410] on body "Mappin Ubicación Resistencia, [GEOGRAPHIC_DATA], [GEOGRAPHIC_DATA] Patas Borrar…" at bounding box center [498, 221] width 996 height 473
click at [750, 399] on li "A4" at bounding box center [781, 400] width 78 height 24
type input "single"
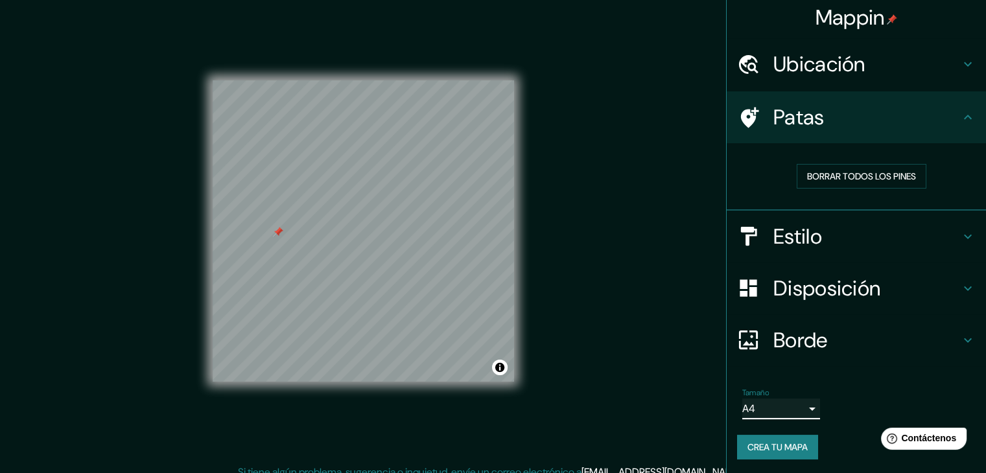
scroll to position [0, 0]
